Goal: Transaction & Acquisition: Book appointment/travel/reservation

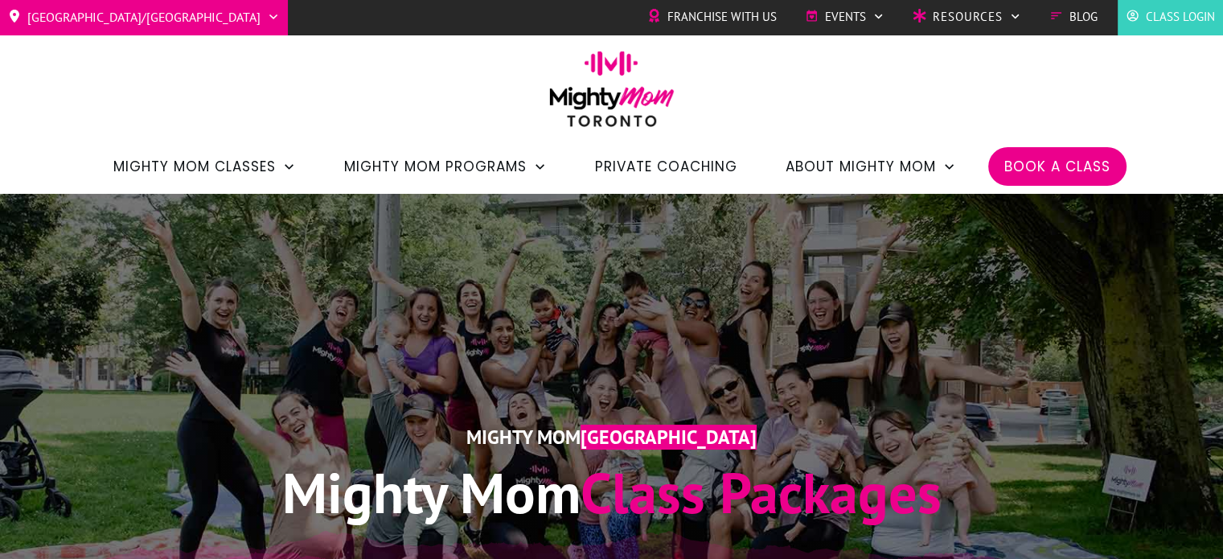
scroll to position [2, 0]
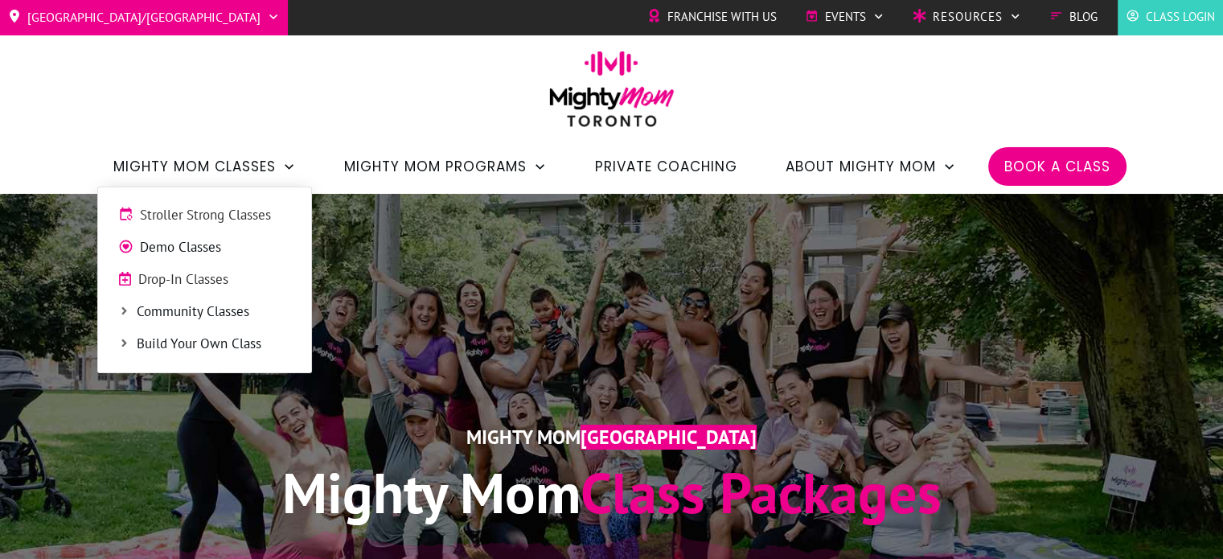
click at [235, 213] on span "Stroller Strong Classes" at bounding box center [215, 215] width 151 height 21
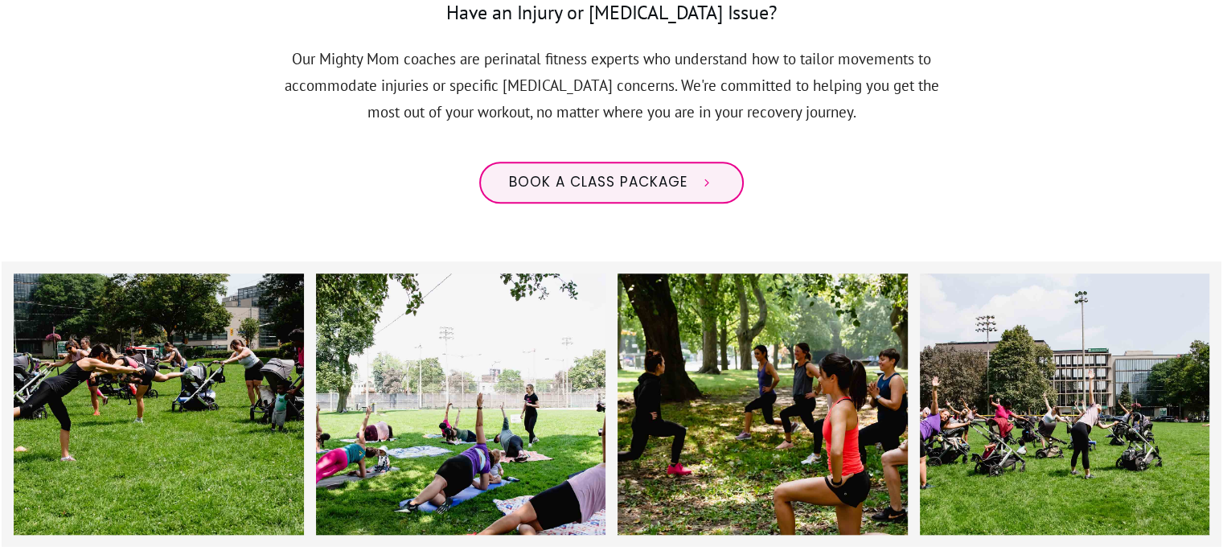
scroll to position [1398, 0]
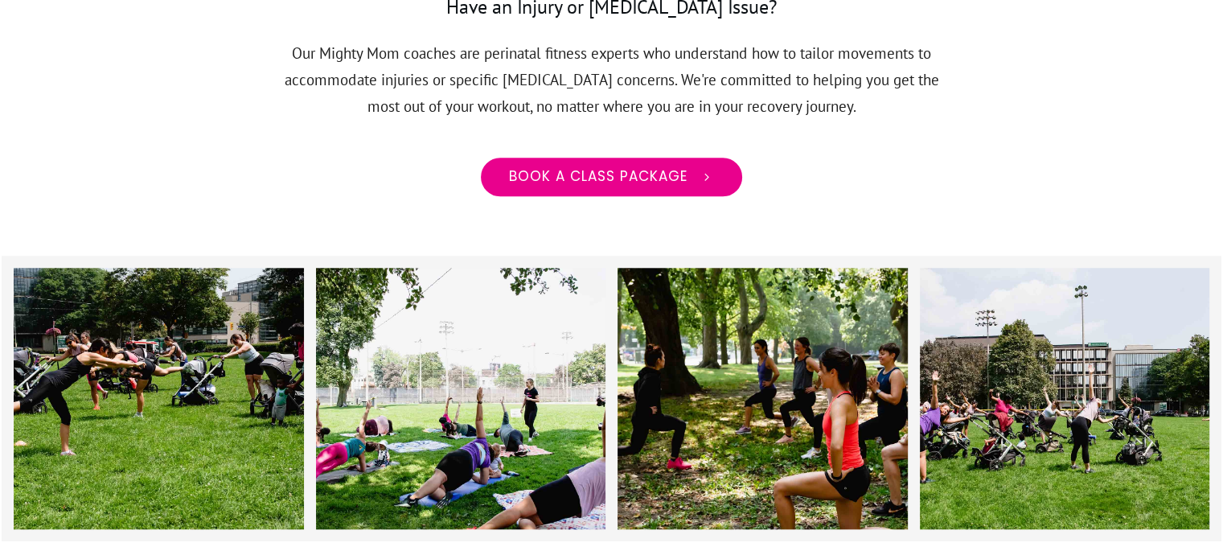
click at [643, 168] on span "Book a class package" at bounding box center [598, 177] width 178 height 18
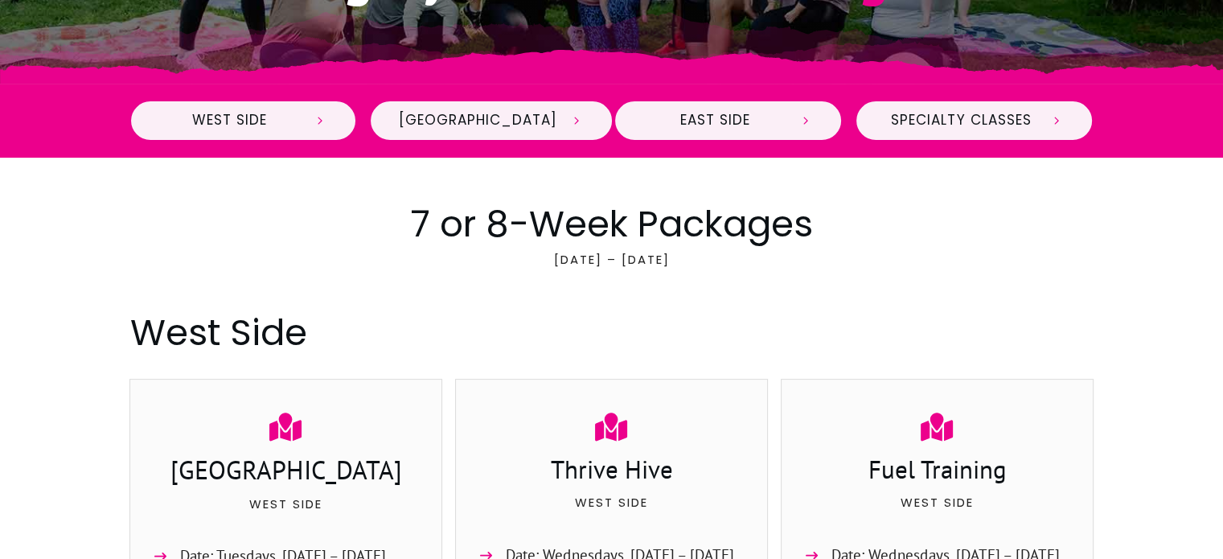
scroll to position [521, 0]
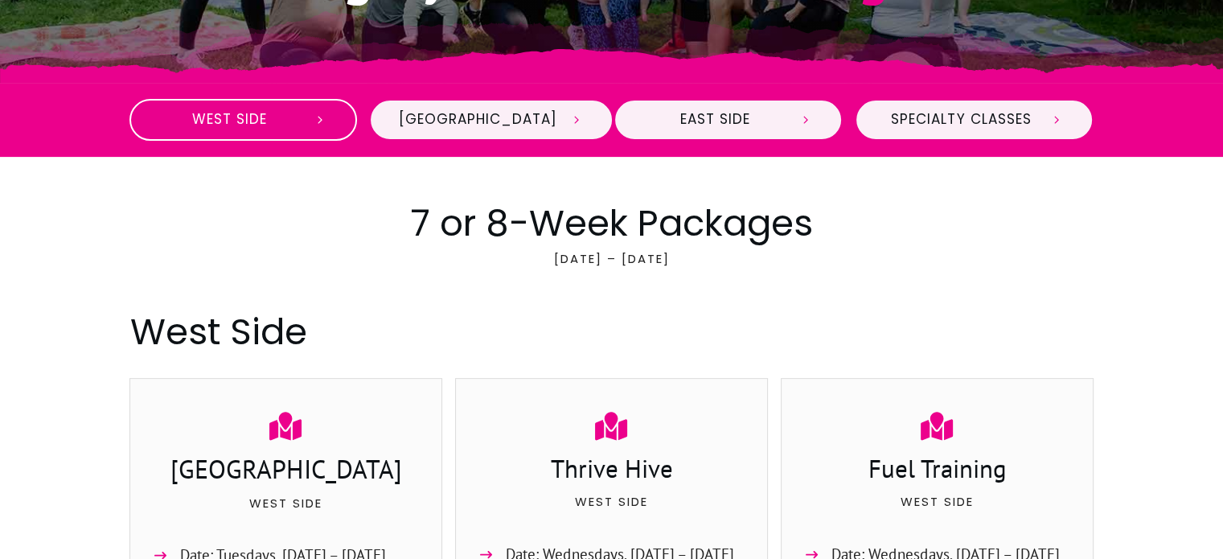
click at [316, 106] on link "West Side" at bounding box center [243, 120] width 228 height 42
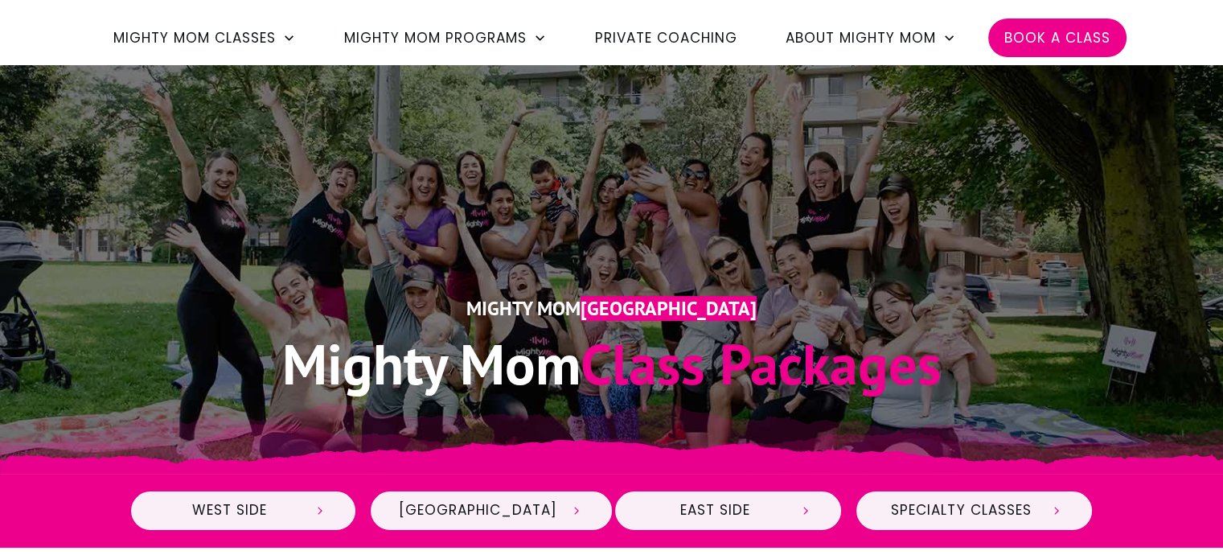
scroll to position [131, 0]
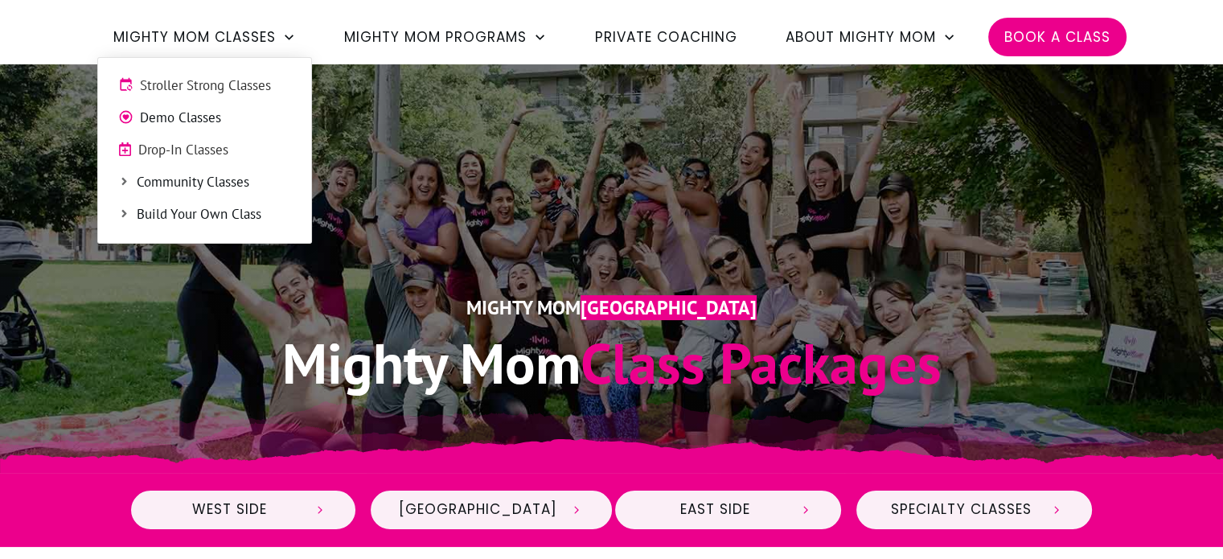
click at [252, 30] on span "Mighty Mom Classes" at bounding box center [194, 36] width 162 height 27
click at [216, 141] on span "Drop-In Classes" at bounding box center [214, 150] width 153 height 21
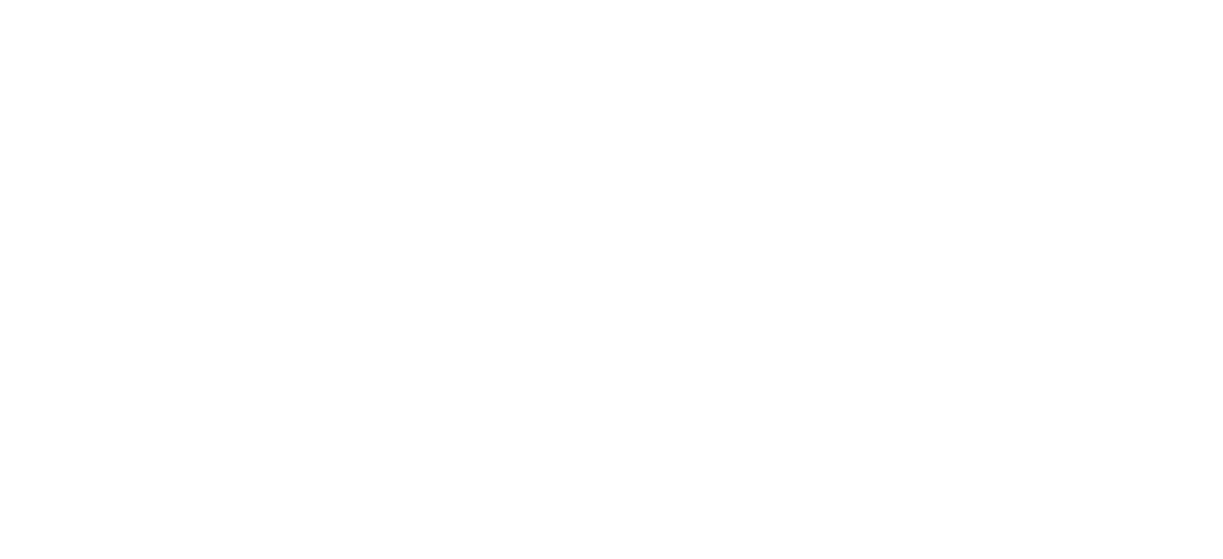
scroll to position [1498, 0]
